Goal: Task Accomplishment & Management: Use online tool/utility

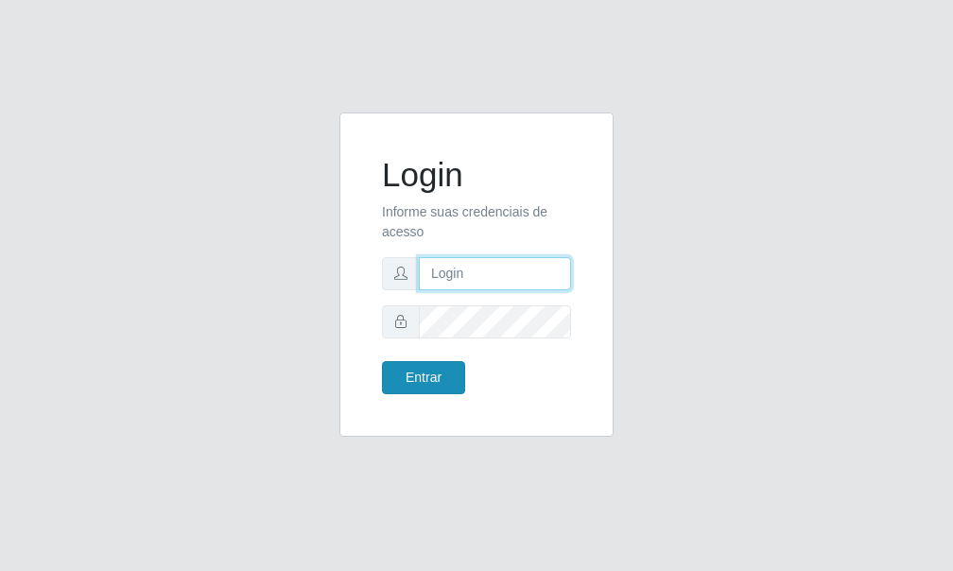
type input "[PERSON_NAME]"
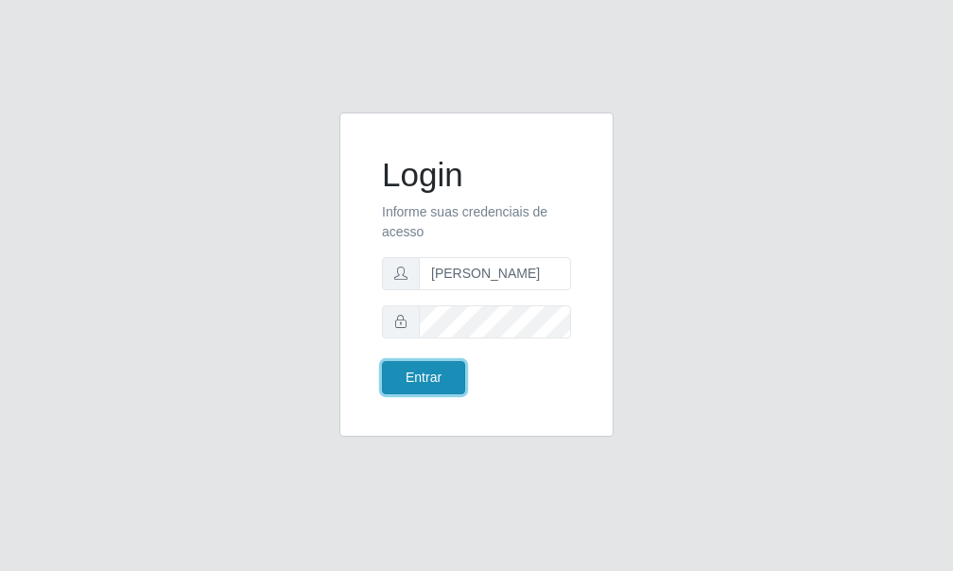
click at [435, 377] on button "Entrar" at bounding box center [423, 377] width 83 height 33
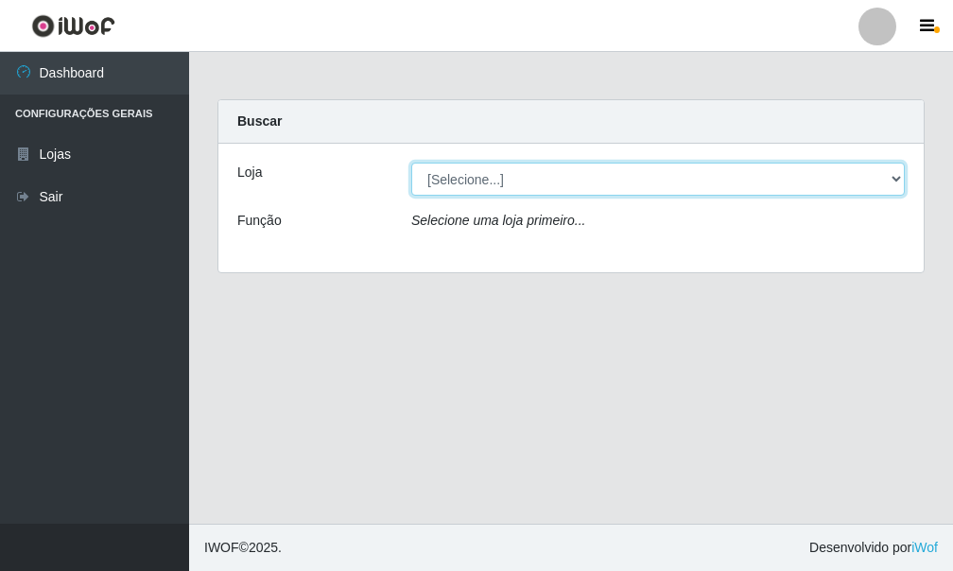
click at [552, 187] on select "[Selecione...] Bemais Supermercados - [GEOGRAPHIC_DATA]" at bounding box center [658, 179] width 494 height 33
select select "249"
click at [411, 163] on select "[Selecione...] Bemais Supermercados - [GEOGRAPHIC_DATA]" at bounding box center [658, 179] width 494 height 33
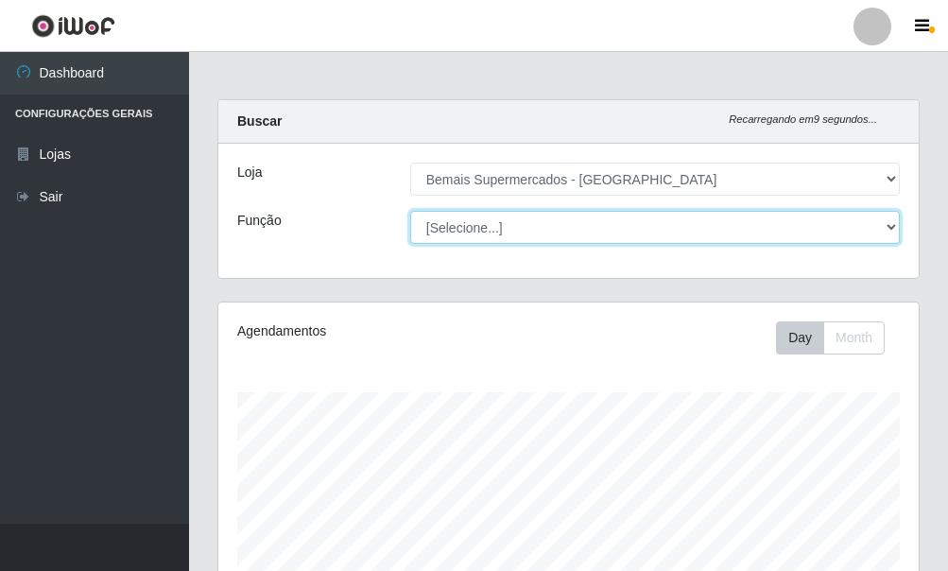
click at [882, 232] on select "[Selecione...] ASG ASG + ASG ++ Auxiliar de Depósito Auxiliar de Depósito + Aux…" at bounding box center [655, 227] width 490 height 33
click at [410, 211] on select "[Selecione...] ASG ASG + ASG ++ Auxiliar de Depósito Auxiliar de Depósito + Aux…" at bounding box center [655, 227] width 490 height 33
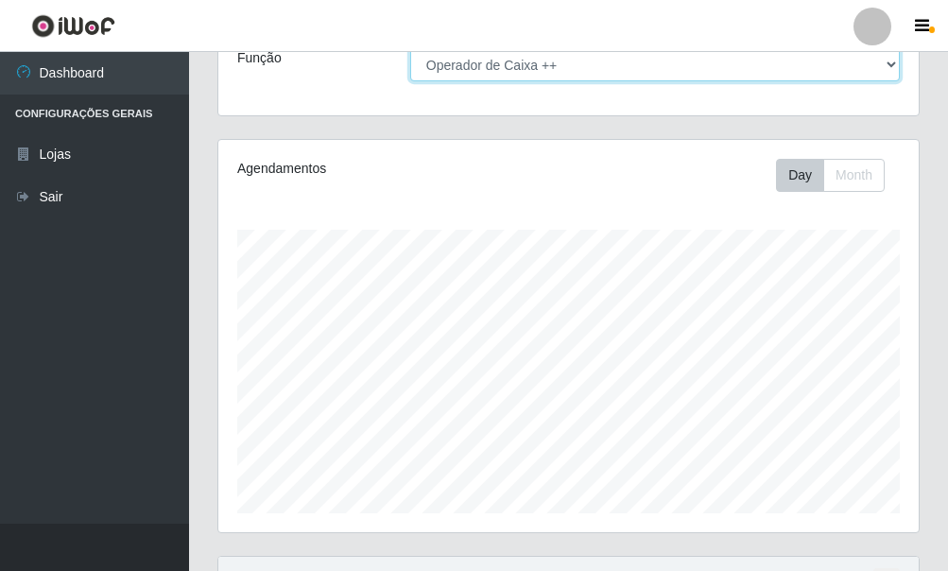
scroll to position [159, 0]
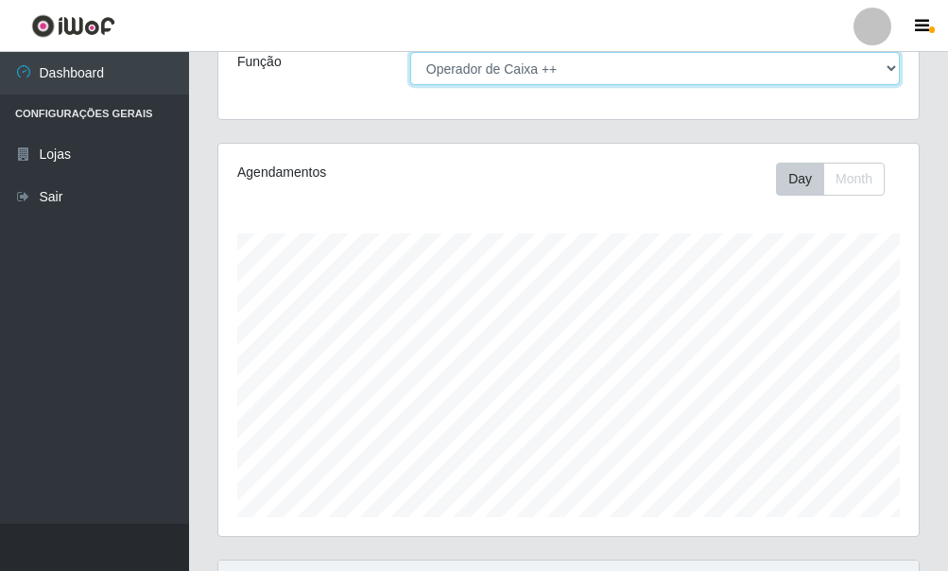
click at [638, 72] on select "[Selecione...] ASG ASG + ASG ++ Auxiliar de Depósito Auxiliar de Depósito + Aux…" at bounding box center [655, 68] width 490 height 33
click at [410, 52] on select "[Selecione...] ASG ASG + ASG ++ Auxiliar de Depósito Auxiliar de Depósito + Aux…" at bounding box center [655, 68] width 490 height 33
click at [496, 66] on select "[Selecione...] ASG ASG + ASG ++ Auxiliar de Depósito Auxiliar de Depósito + Aux…" at bounding box center [655, 68] width 490 height 33
click at [410, 52] on select "[Selecione...] ASG ASG + ASG ++ Auxiliar de Depósito Auxiliar de Depósito + Aux…" at bounding box center [655, 68] width 490 height 33
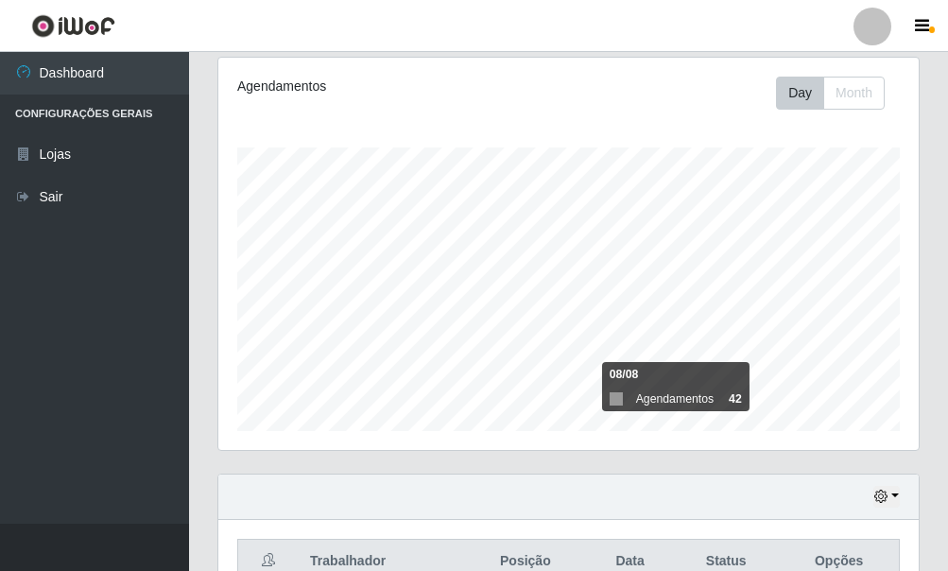
scroll to position [348, 0]
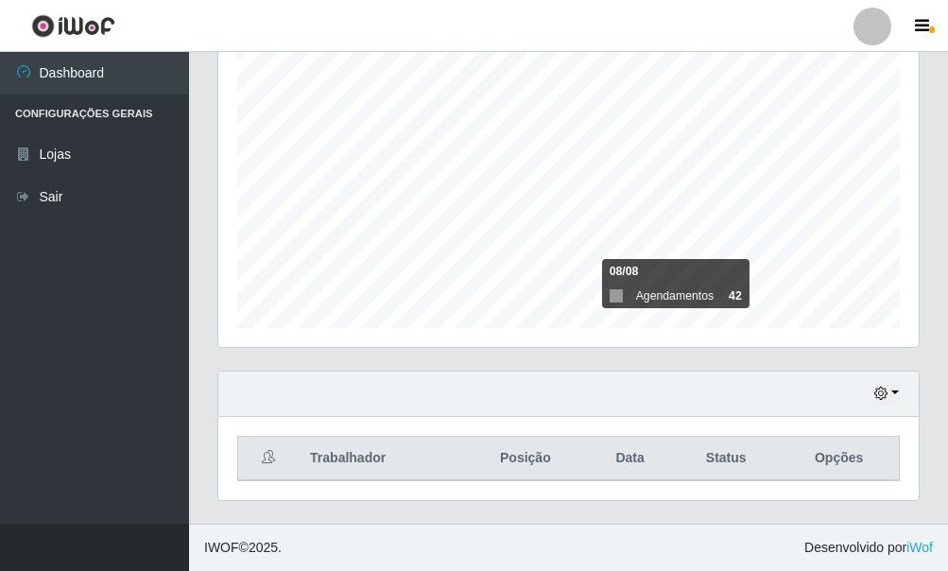
drag, startPoint x: 784, startPoint y: 330, endPoint x: 760, endPoint y: 401, distance: 74.7
click at [760, 401] on div "Hoje 1 dia 3 dias 1 Semana Não encerrados" at bounding box center [568, 394] width 701 height 45
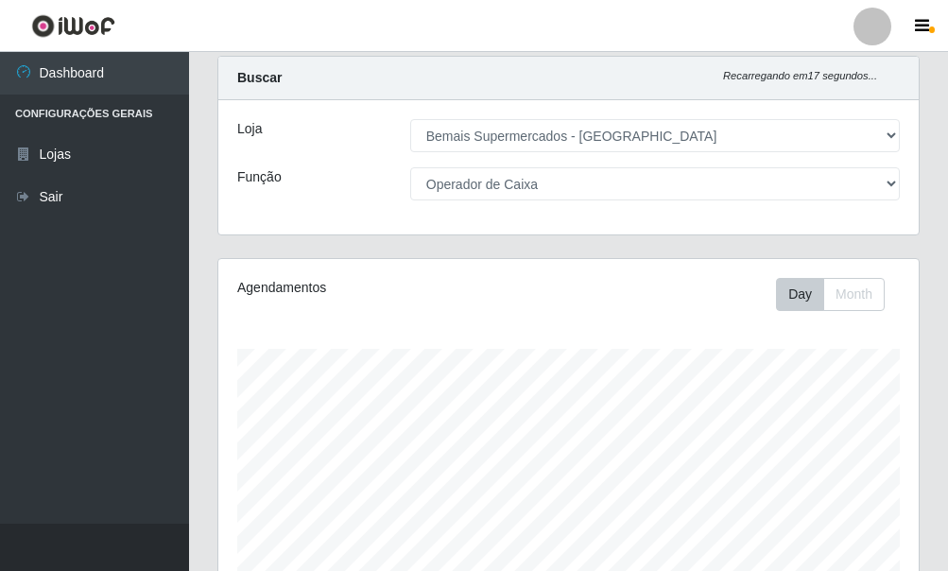
scroll to position [0, 0]
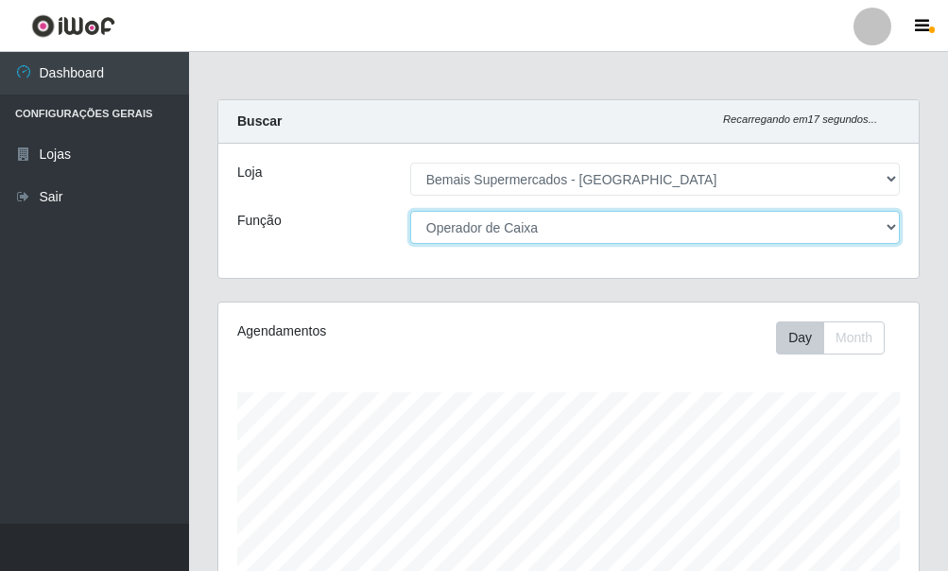
click at [581, 229] on select "[Selecione...] ASG ASG + ASG ++ Auxiliar de Depósito Auxiliar de Depósito + Aux…" at bounding box center [655, 227] width 490 height 33
click at [410, 211] on select "[Selecione...] ASG ASG + ASG ++ Auxiliar de Depósito Auxiliar de Depósito + Aux…" at bounding box center [655, 227] width 490 height 33
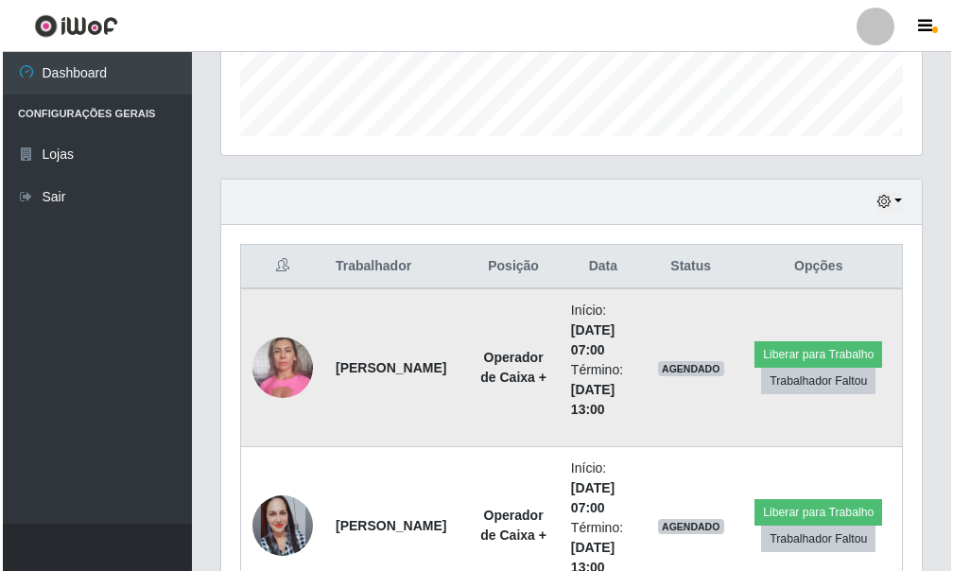
scroll to position [537, 0]
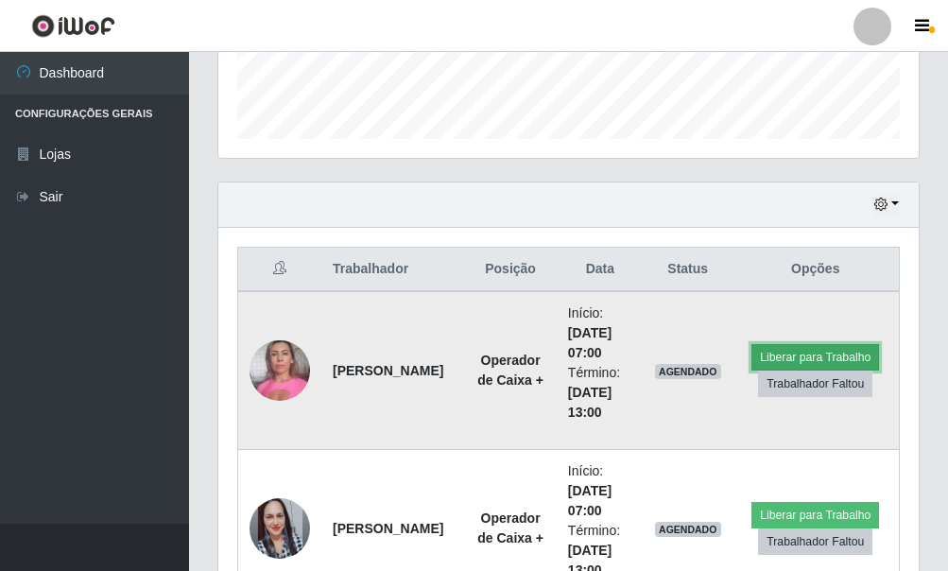
click at [796, 355] on button "Liberar para Trabalho" at bounding box center [816, 357] width 128 height 26
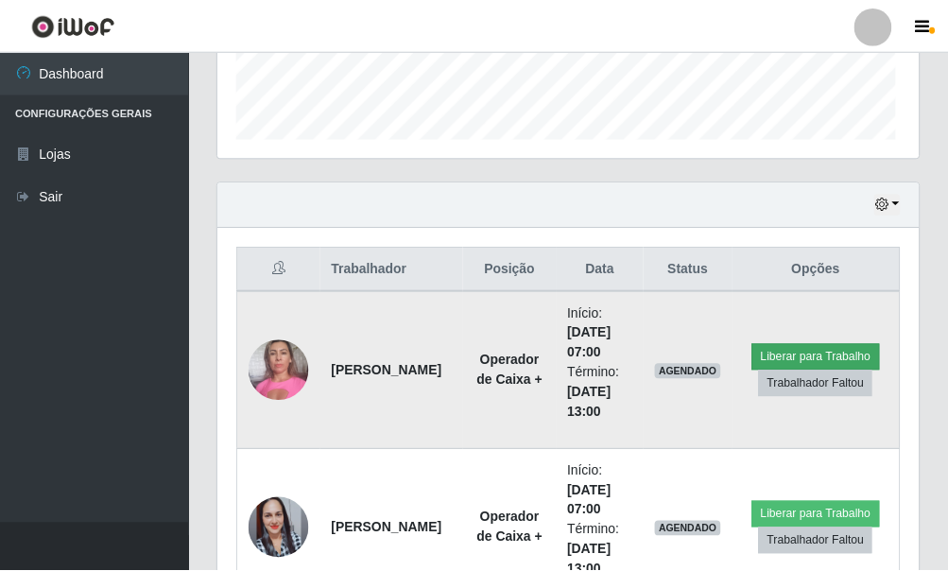
scroll to position [392, 689]
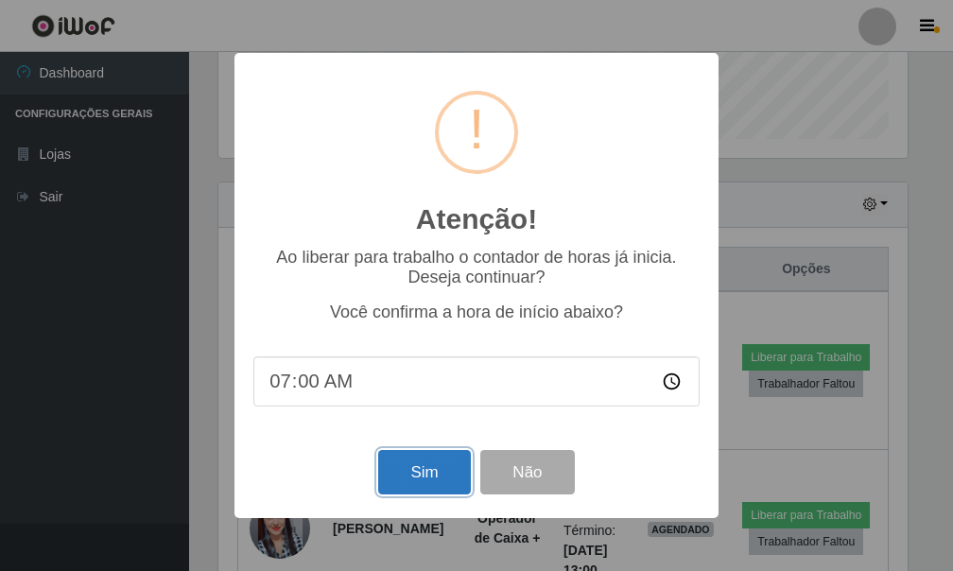
click at [441, 471] on button "Sim" at bounding box center [424, 472] width 92 height 44
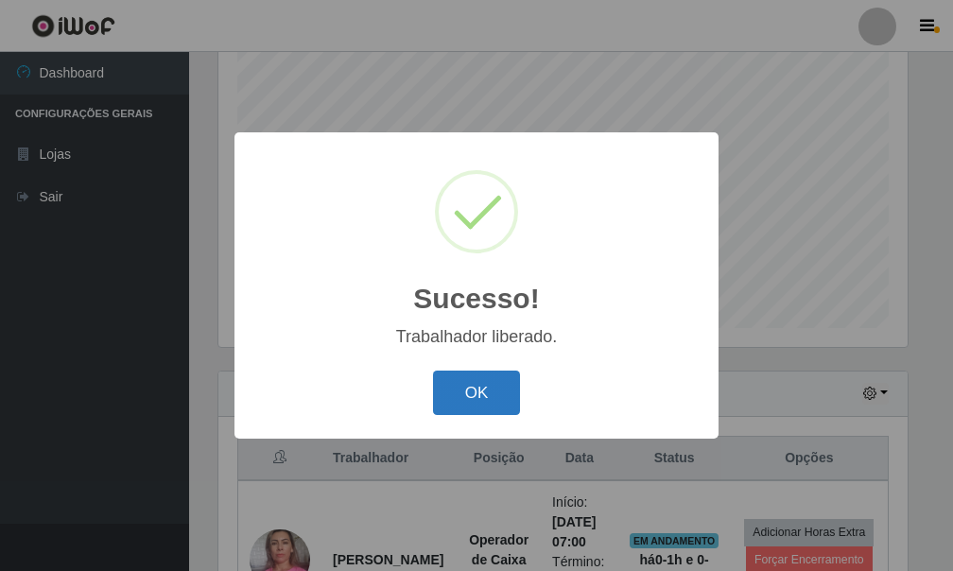
click at [503, 398] on button "OK" at bounding box center [477, 393] width 88 height 44
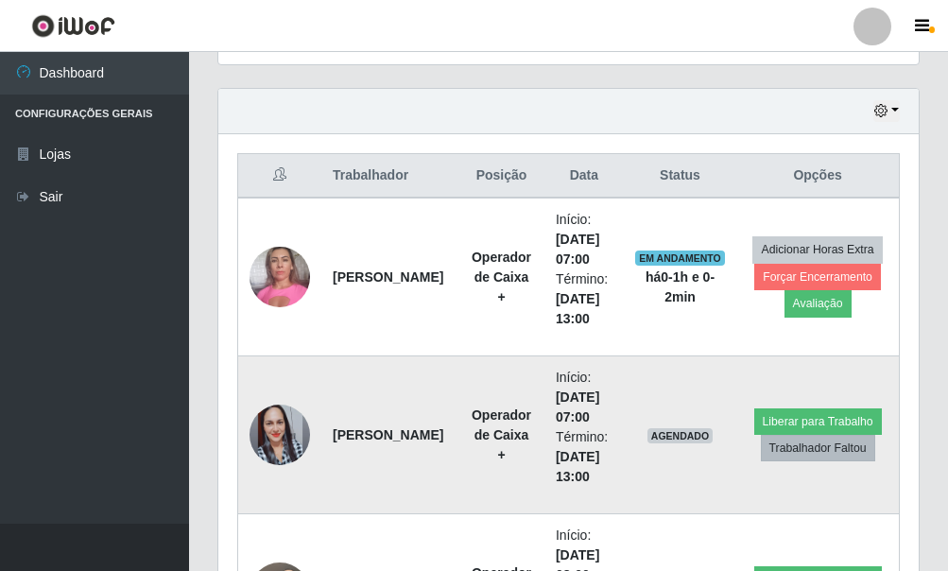
scroll to position [632, 0]
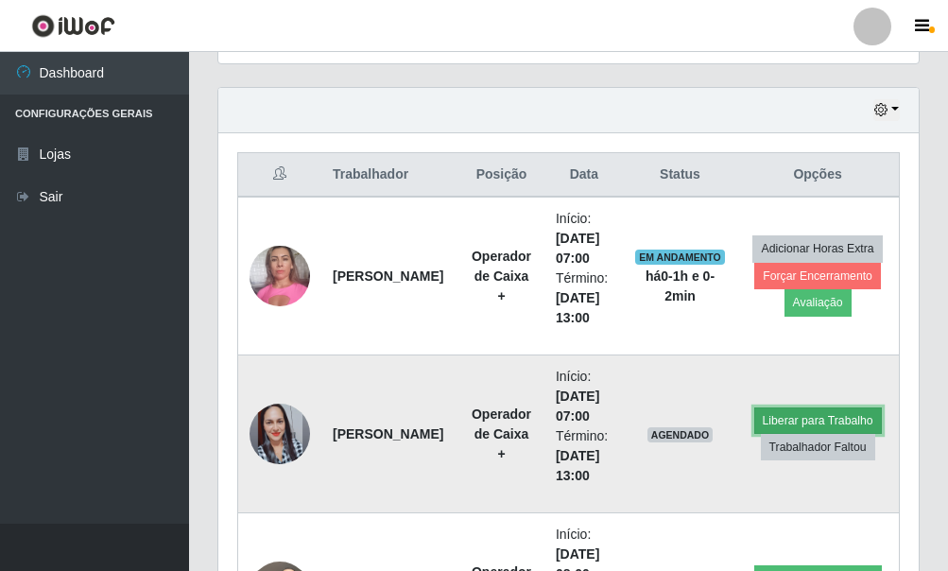
click at [802, 422] on button "Liberar para Trabalho" at bounding box center [818, 421] width 128 height 26
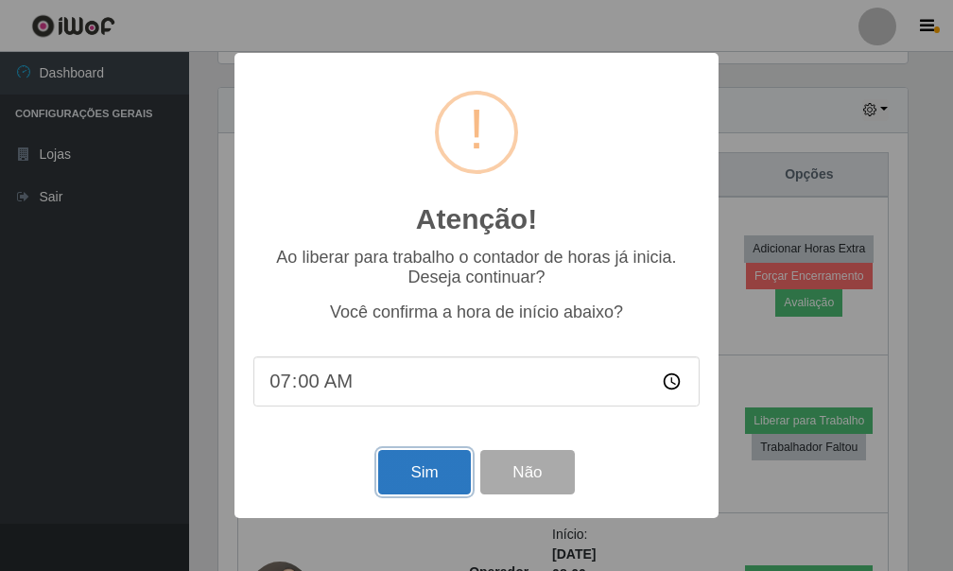
click at [427, 471] on button "Sim" at bounding box center [424, 472] width 92 height 44
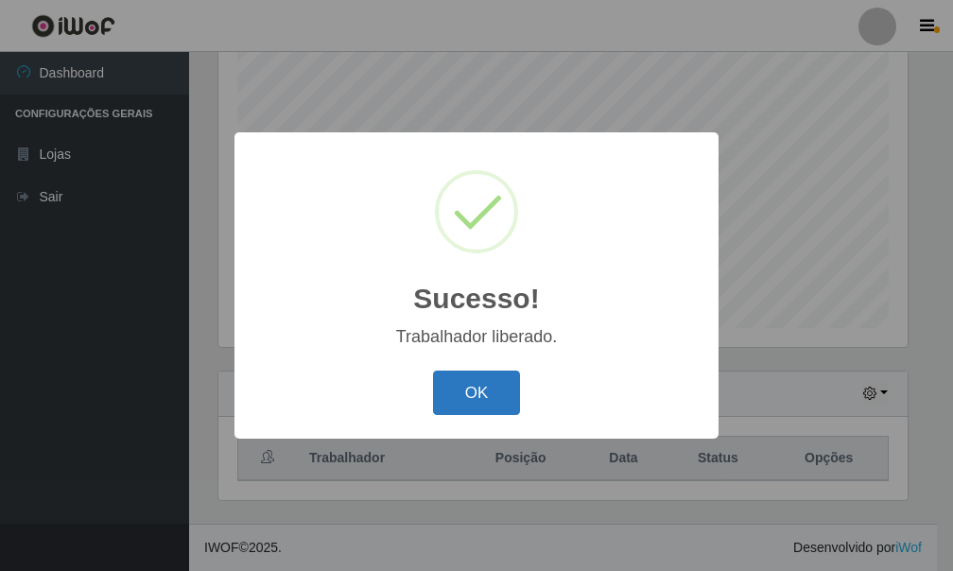
click at [486, 383] on button "OK" at bounding box center [477, 393] width 88 height 44
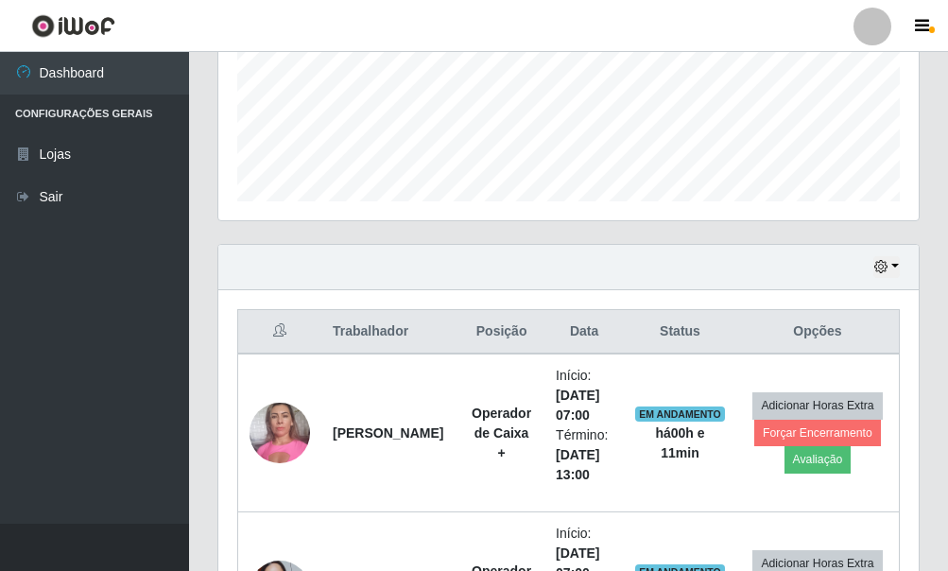
scroll to position [442, 0]
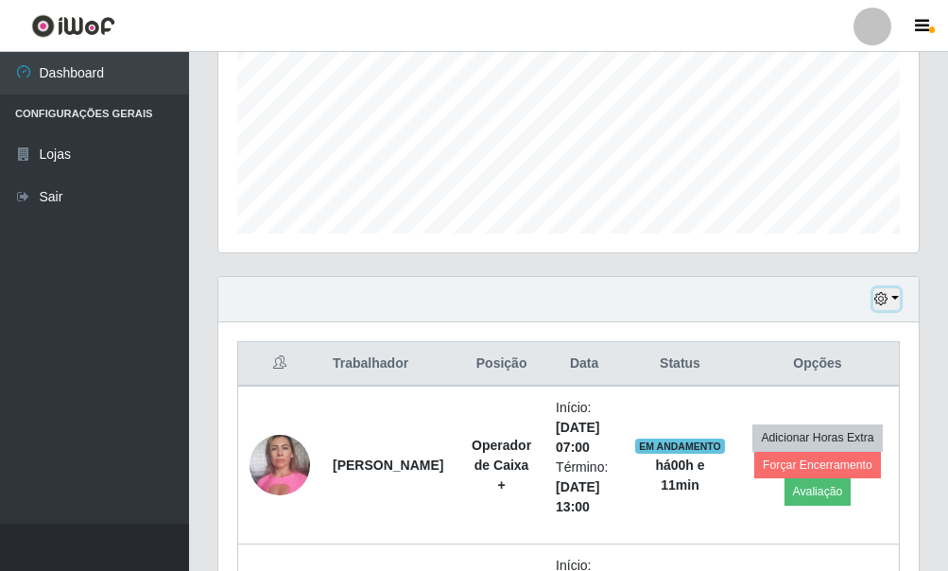
drag, startPoint x: 893, startPoint y: 293, endPoint x: 875, endPoint y: 291, distance: 19.0
click at [893, 290] on button "button" at bounding box center [887, 299] width 26 height 22
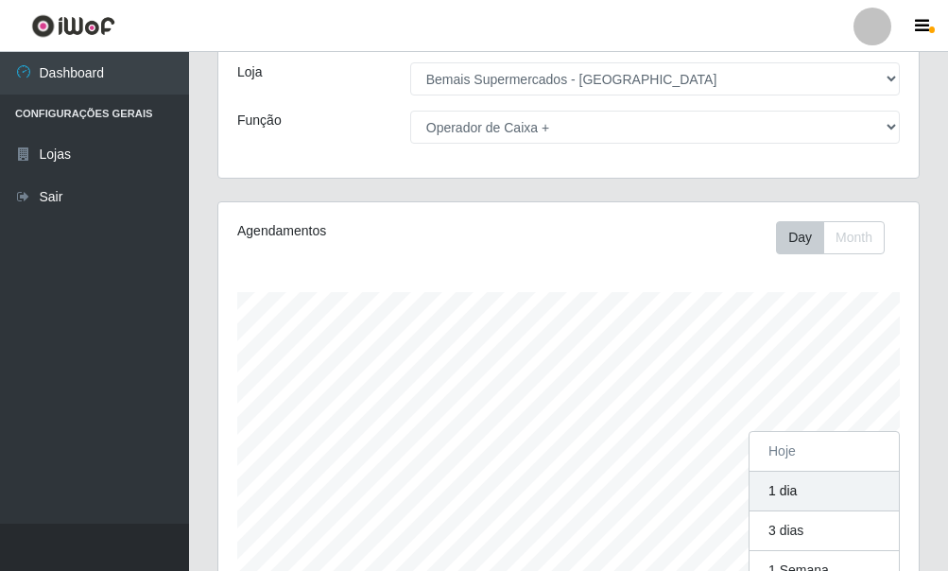
scroll to position [64, 0]
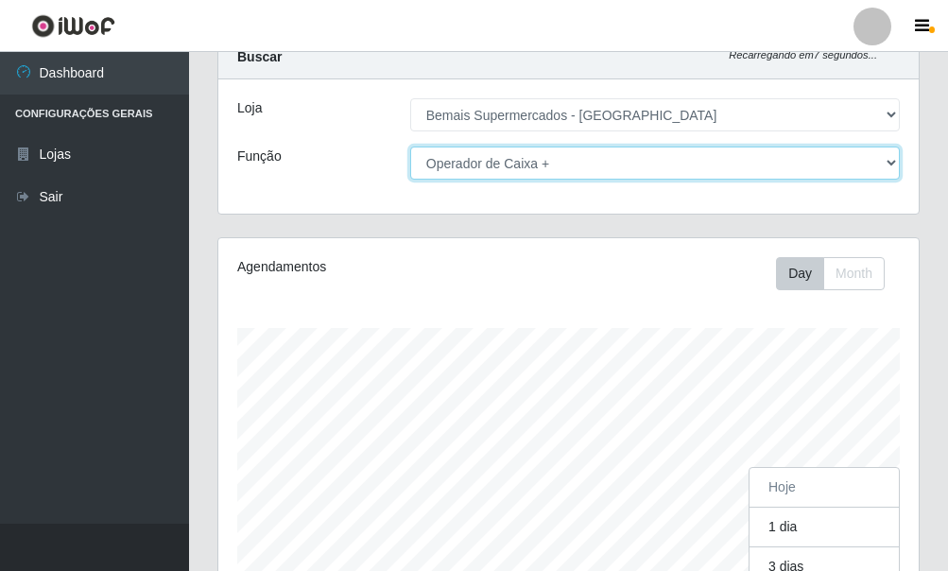
drag, startPoint x: 892, startPoint y: 163, endPoint x: 877, endPoint y: 165, distance: 14.5
click at [890, 163] on select "[Selecione...] ASG ASG + ASG ++ Auxiliar de Depósito Auxiliar de Depósito + Aux…" at bounding box center [655, 163] width 490 height 33
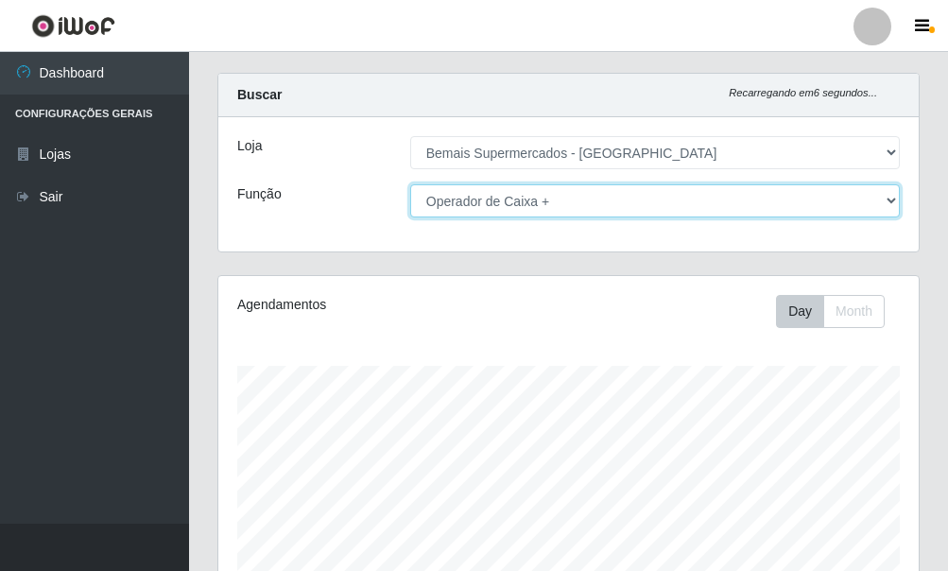
scroll to position [0, 0]
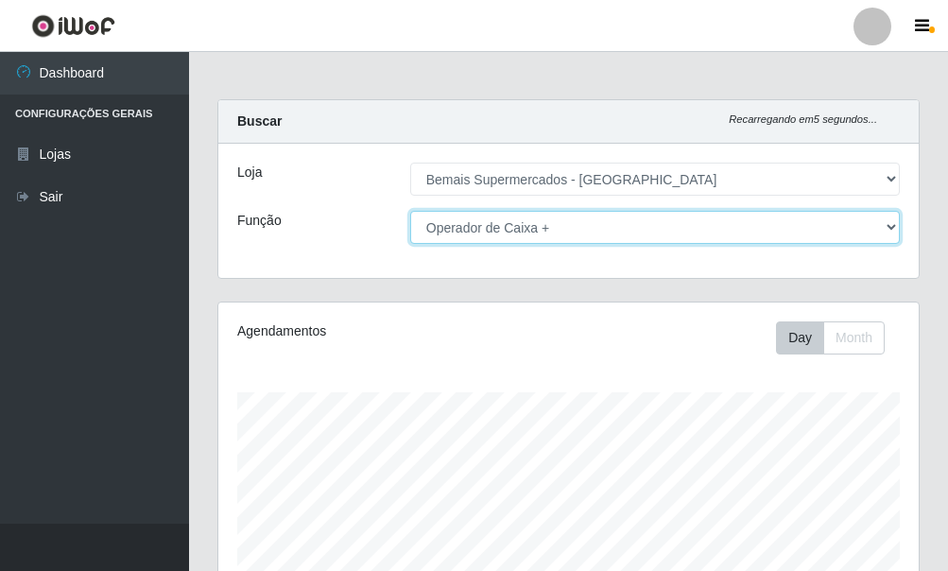
click at [895, 222] on select "[Selecione...] ASG ASG + ASG ++ Auxiliar de Depósito Auxiliar de Depósito + Aux…" at bounding box center [655, 227] width 490 height 33
select select "[Selecione...]"
click at [410, 211] on select "[Selecione...] ASG ASG + ASG ++ Auxiliar de Depósito Auxiliar de Depósito + Aux…" at bounding box center [655, 227] width 490 height 33
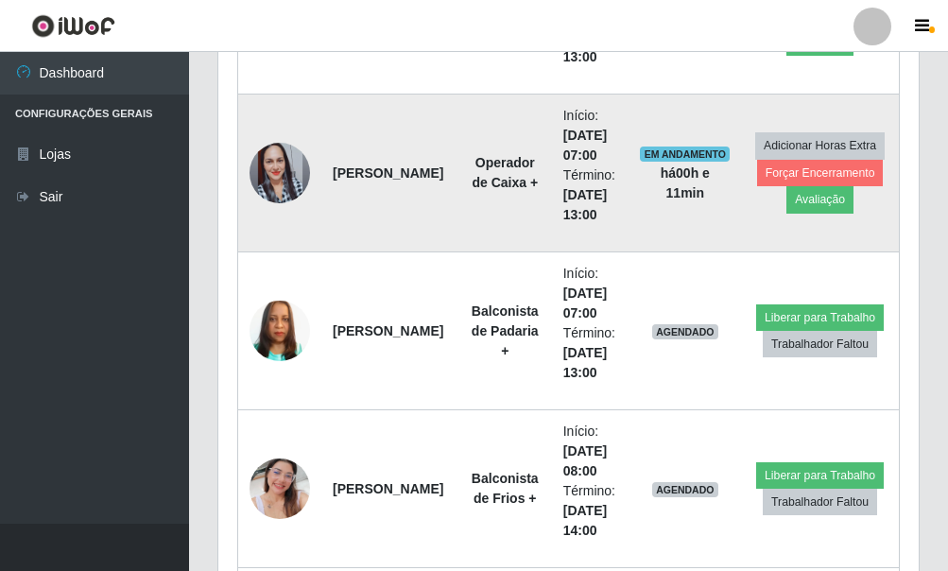
scroll to position [1010, 0]
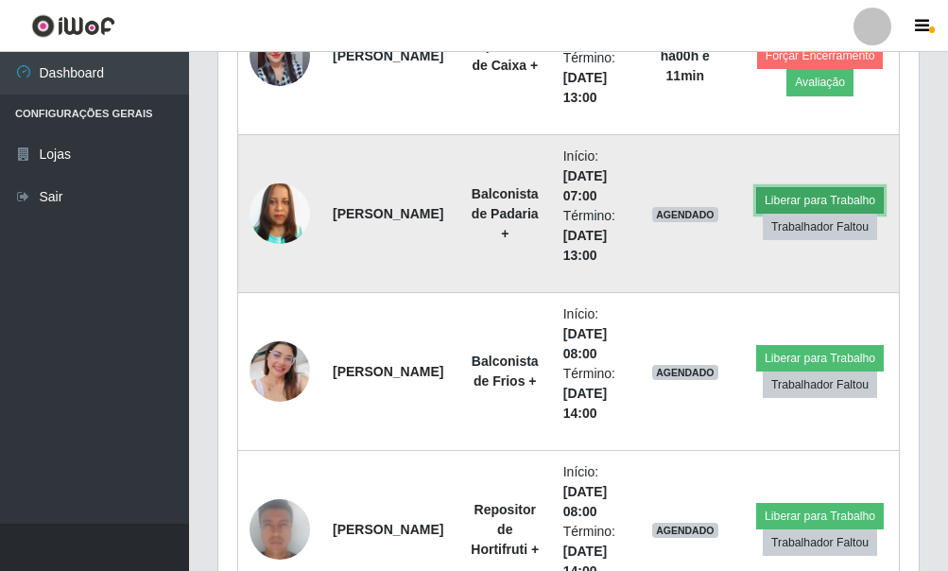
click at [775, 199] on button "Liberar para Trabalho" at bounding box center [820, 200] width 128 height 26
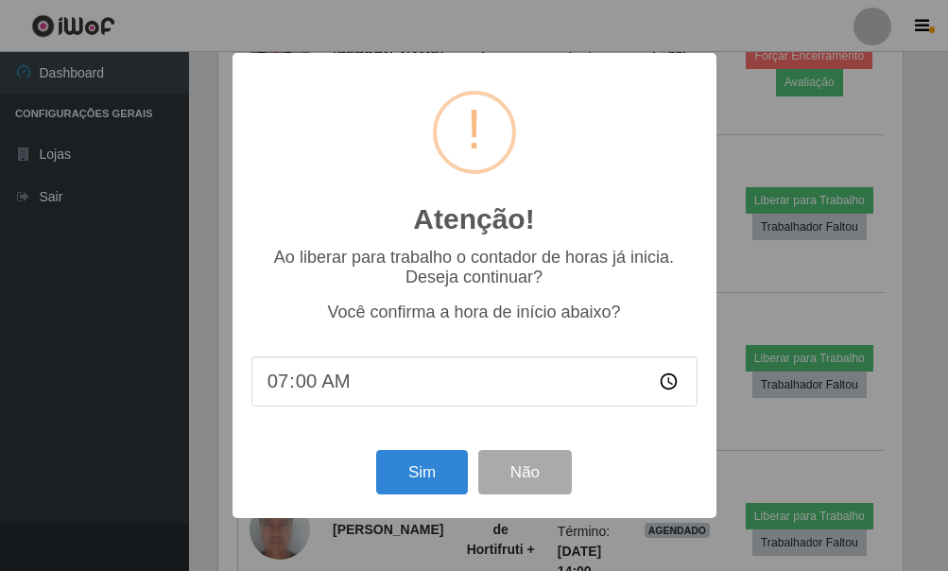
scroll to position [392, 689]
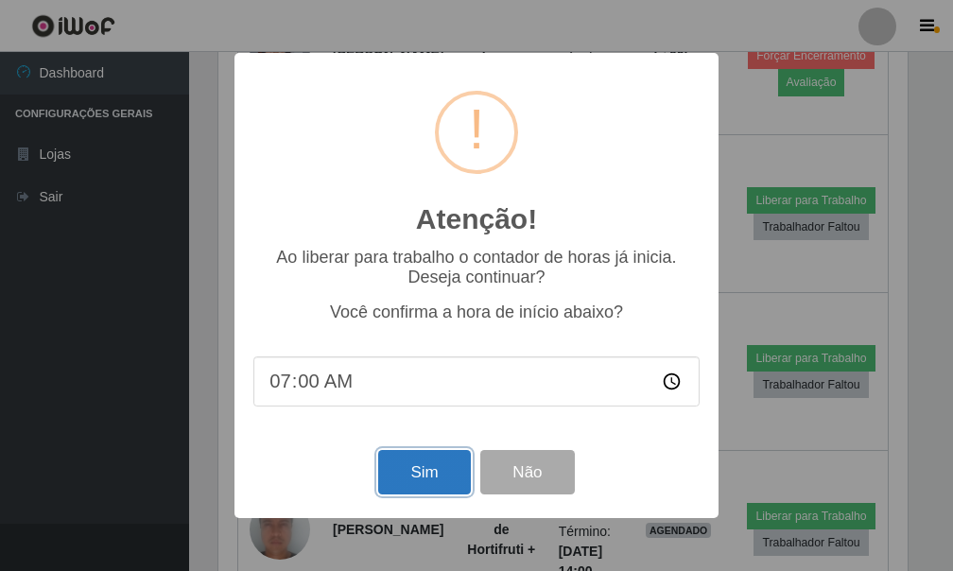
click at [424, 464] on button "Sim" at bounding box center [424, 472] width 92 height 44
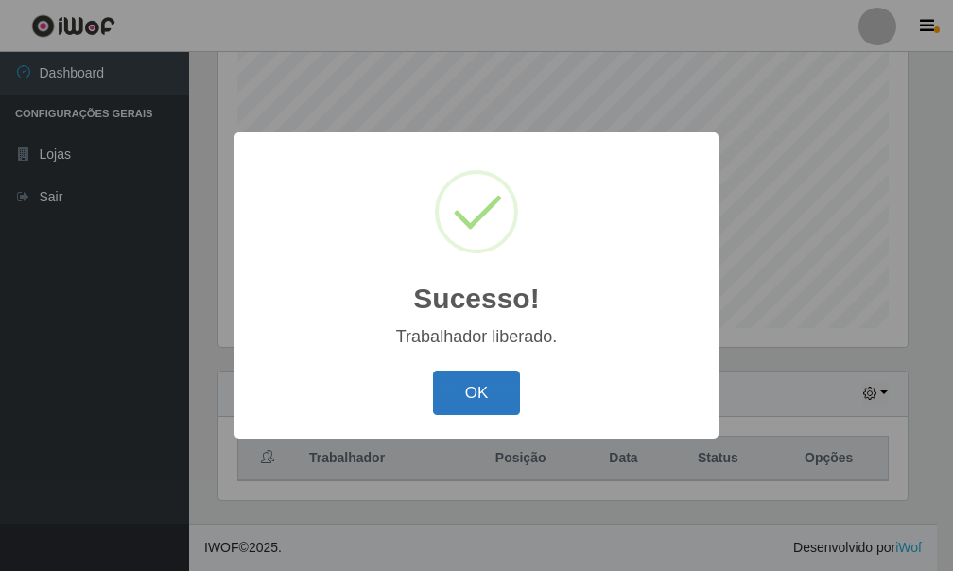
click at [462, 394] on button "OK" at bounding box center [477, 393] width 88 height 44
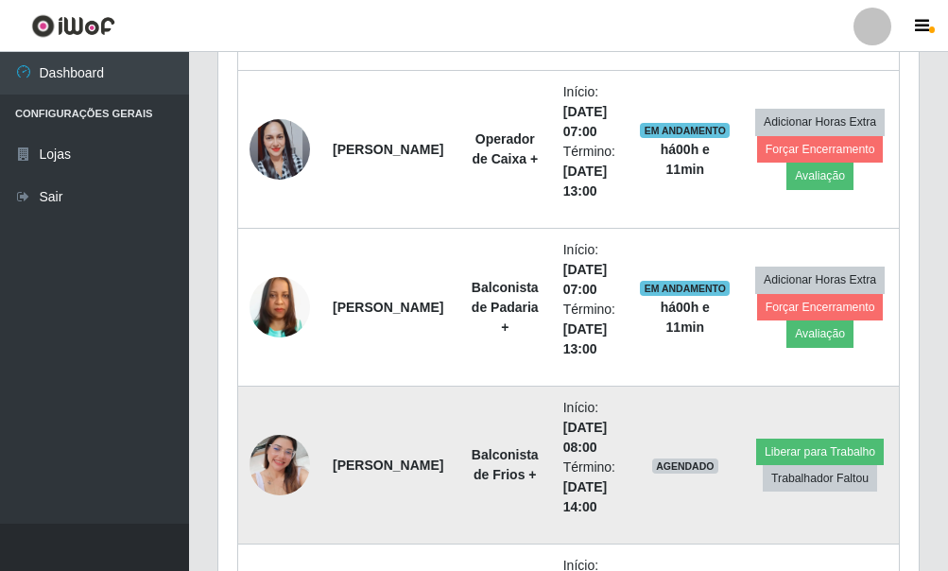
scroll to position [915, 0]
